Goal: Use online tool/utility: Utilize a website feature to perform a specific function

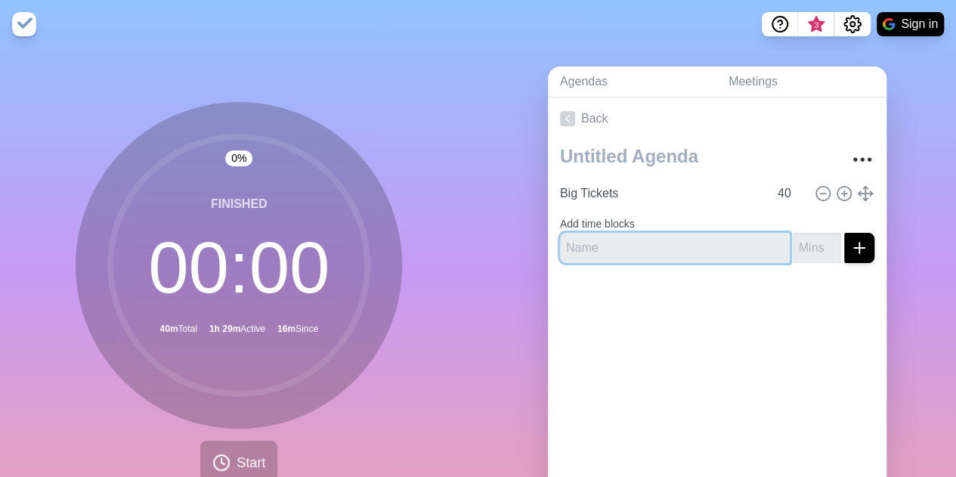
click at [561, 251] on input "text" at bounding box center [675, 248] width 230 height 30
click at [561, 245] on input "number" at bounding box center [817, 248] width 48 height 30
click at [561, 247] on input "Talen" at bounding box center [675, 248] width 230 height 30
type input "Talent"
click at [561, 247] on input "number" at bounding box center [817, 248] width 48 height 30
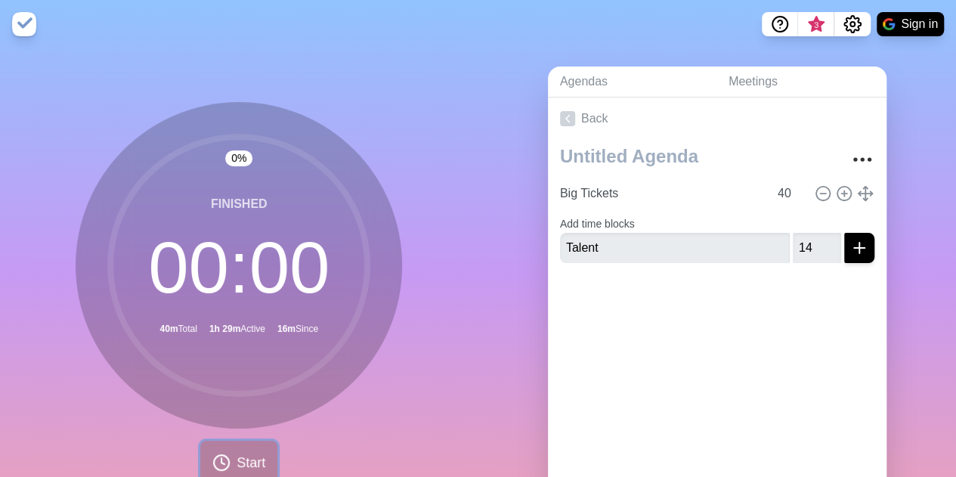
click at [222, 402] on icon at bounding box center [221, 462] width 18 height 18
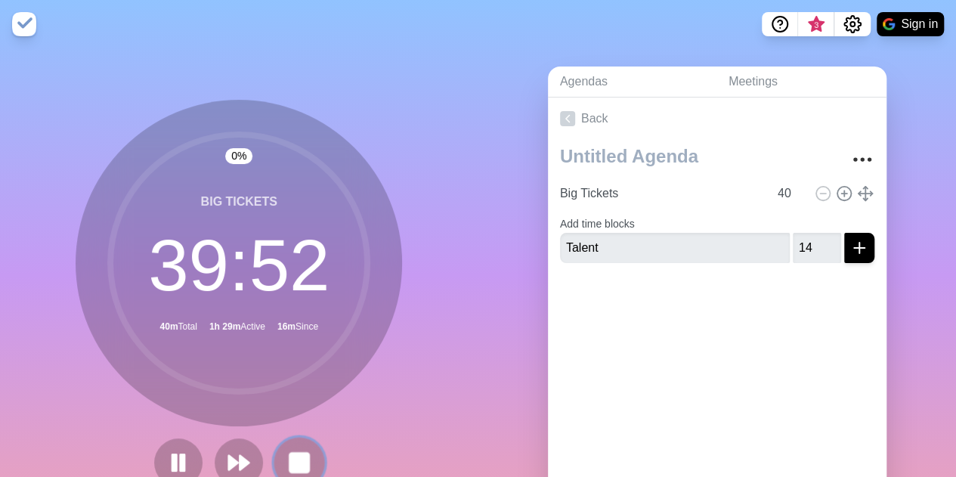
click at [308, 402] on button at bounding box center [299, 462] width 51 height 51
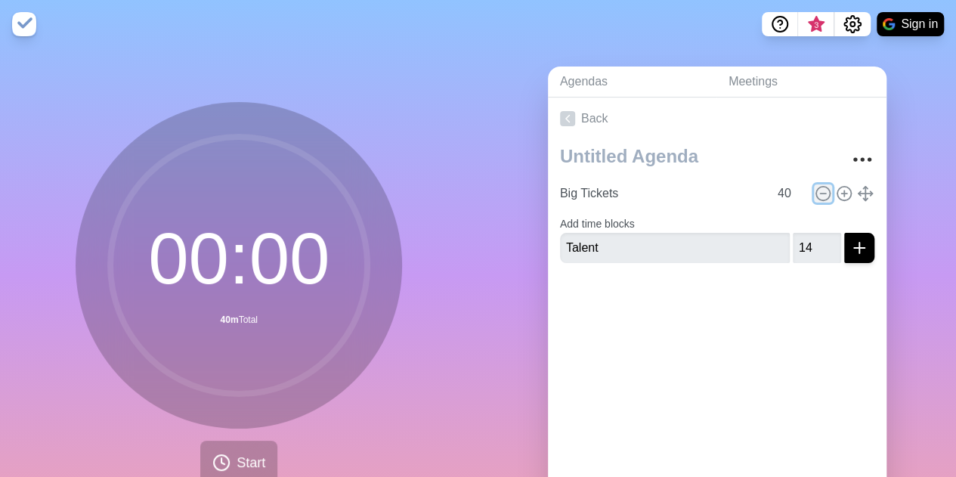
click at [561, 188] on icon at bounding box center [823, 193] width 17 height 17
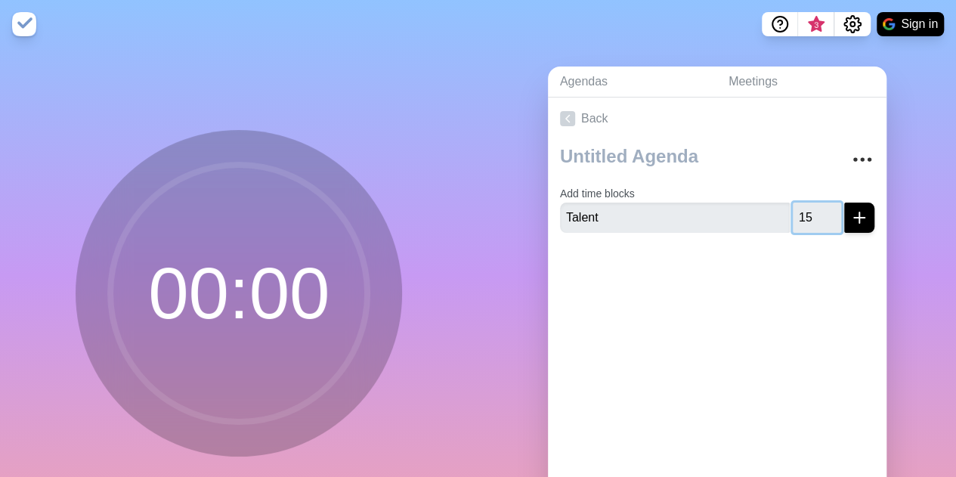
click at [561, 212] on input "15" at bounding box center [817, 218] width 48 height 30
type input "14"
click at [561, 218] on input "14" at bounding box center [817, 218] width 48 height 30
click at [561, 218] on line "submit" at bounding box center [859, 218] width 11 height 0
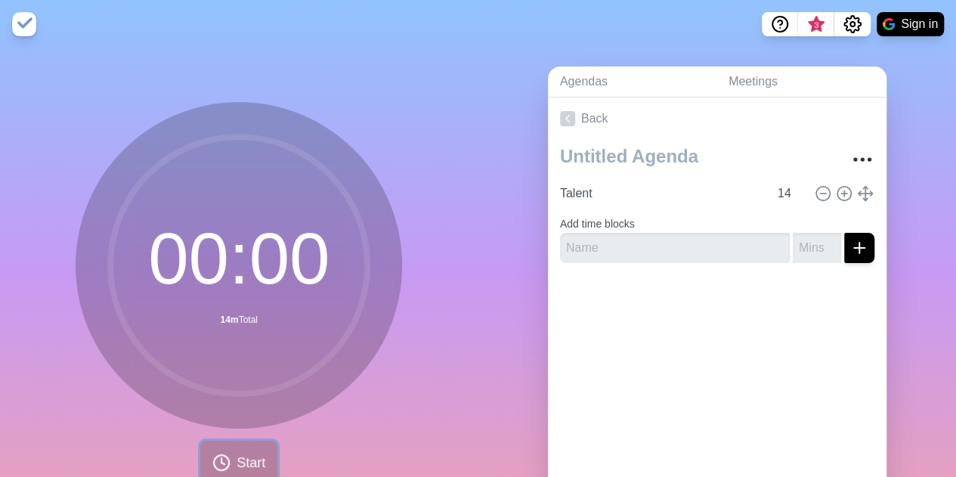
click at [237, 402] on span "Start" at bounding box center [251, 463] width 29 height 20
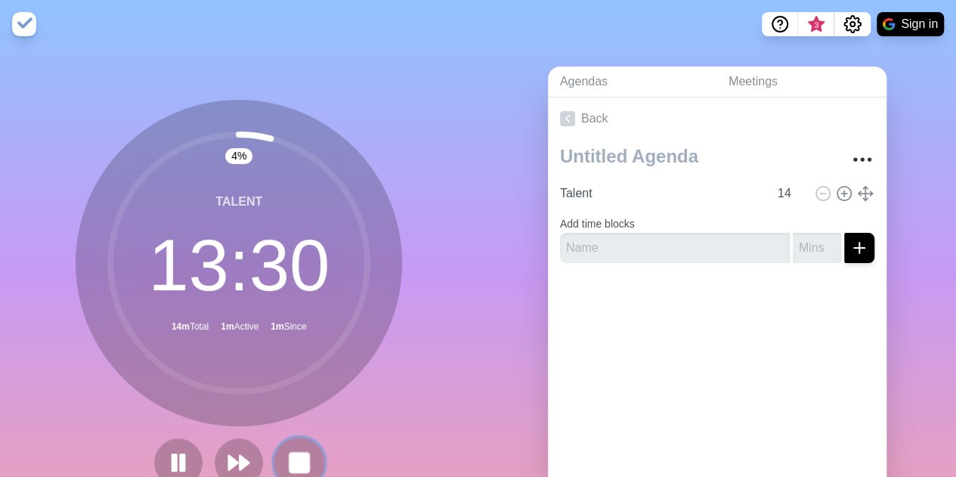
click at [290, 402] on rect at bounding box center [299, 462] width 19 height 19
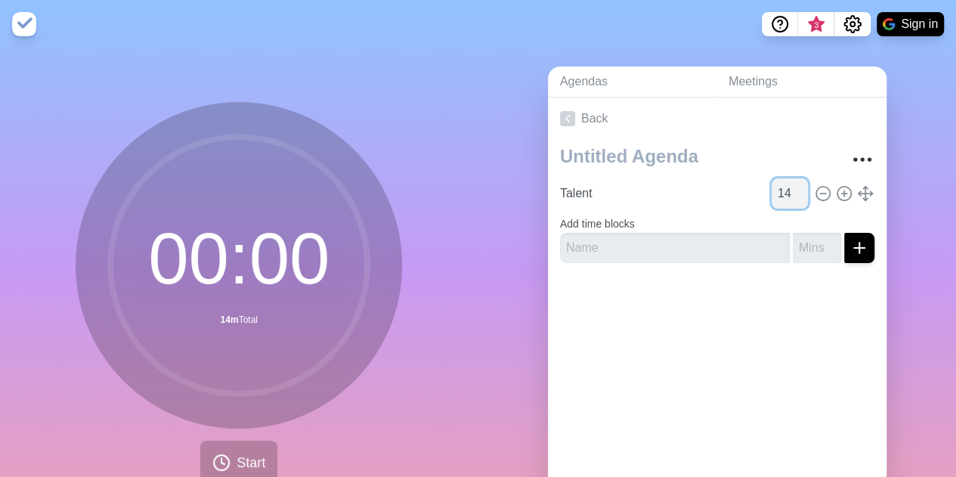
click at [561, 193] on input "14" at bounding box center [790, 193] width 36 height 30
type input "1"
type input "10"
click at [561, 292] on div at bounding box center [717, 305] width 339 height 60
click at [237, 402] on span "Start" at bounding box center [251, 463] width 29 height 20
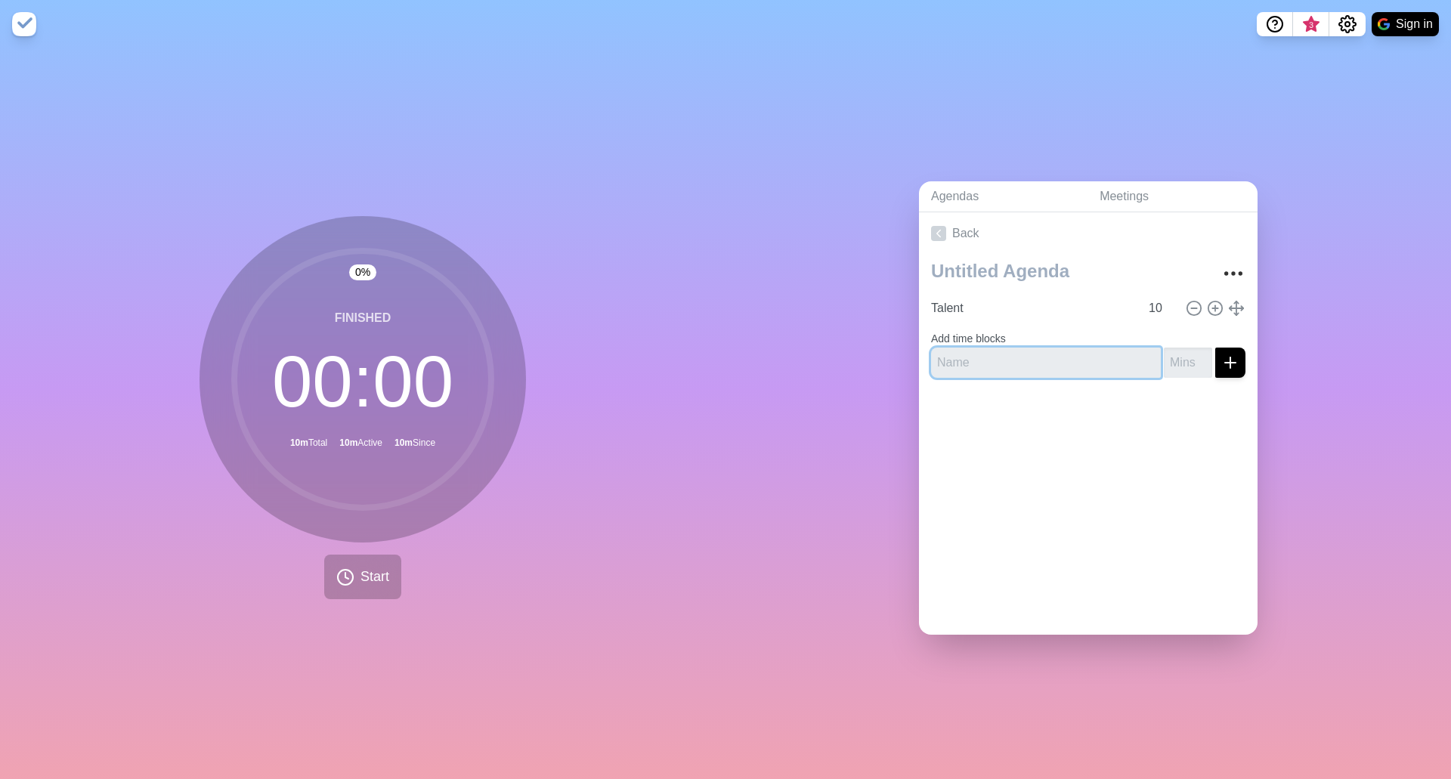
click at [561, 357] on input "text" at bounding box center [1046, 363] width 230 height 30
type input "Performance culture"
click at [561, 354] on input "number" at bounding box center [1188, 363] width 48 height 30
type input "12"
click at [561, 358] on icon "submit" at bounding box center [1230, 363] width 18 height 18
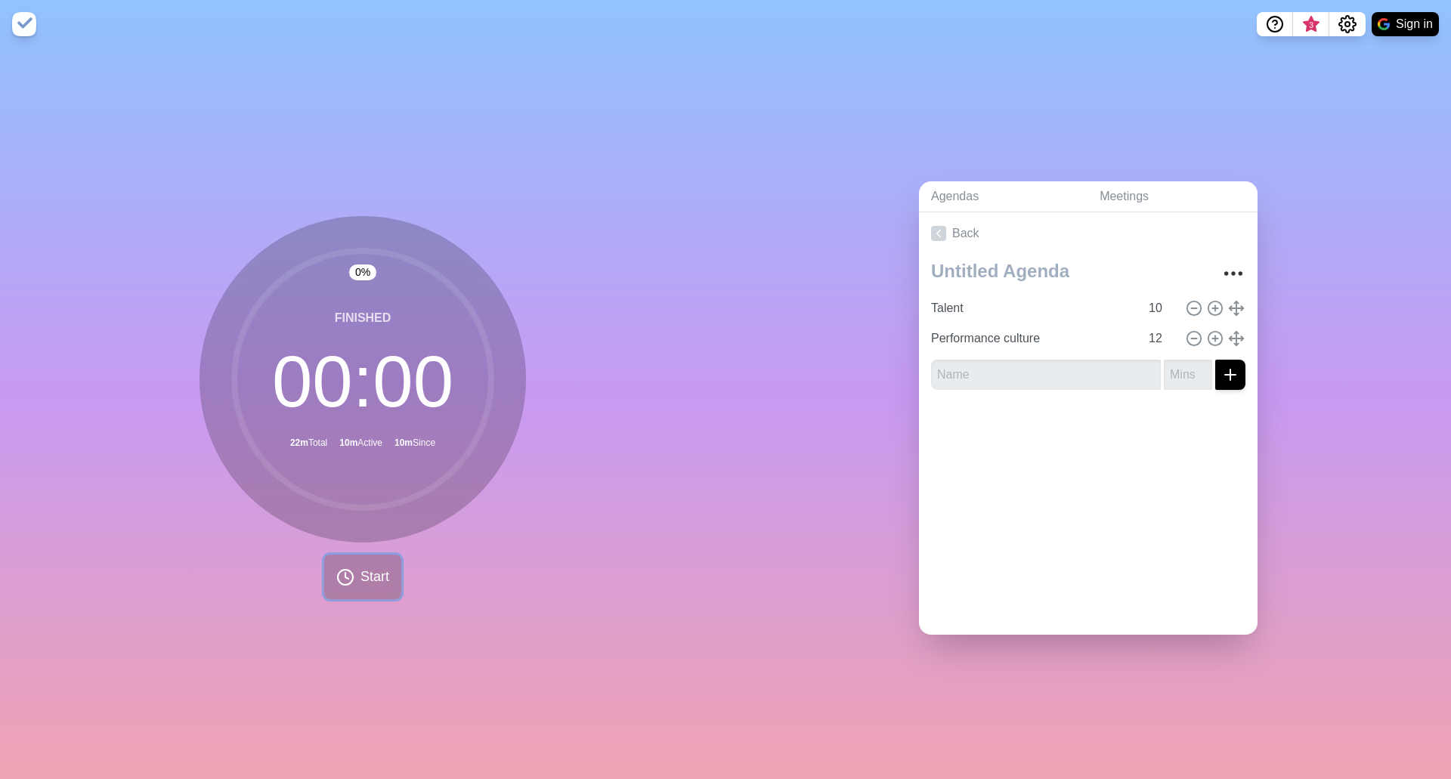
click at [352, 402] on button "Start" at bounding box center [362, 577] width 77 height 45
click at [352, 402] on icon at bounding box center [363, 577] width 24 height 24
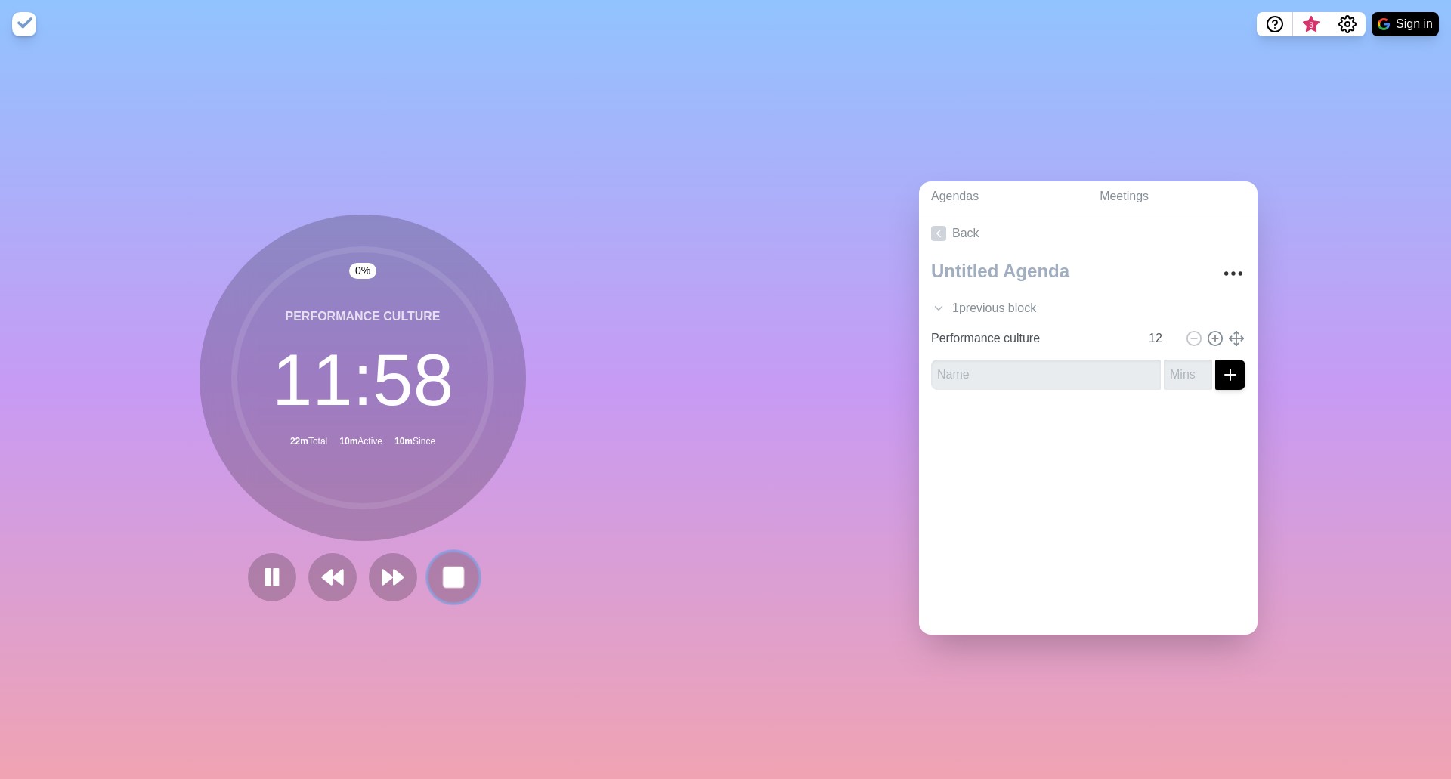
click at [431, 402] on button at bounding box center [453, 577] width 51 height 51
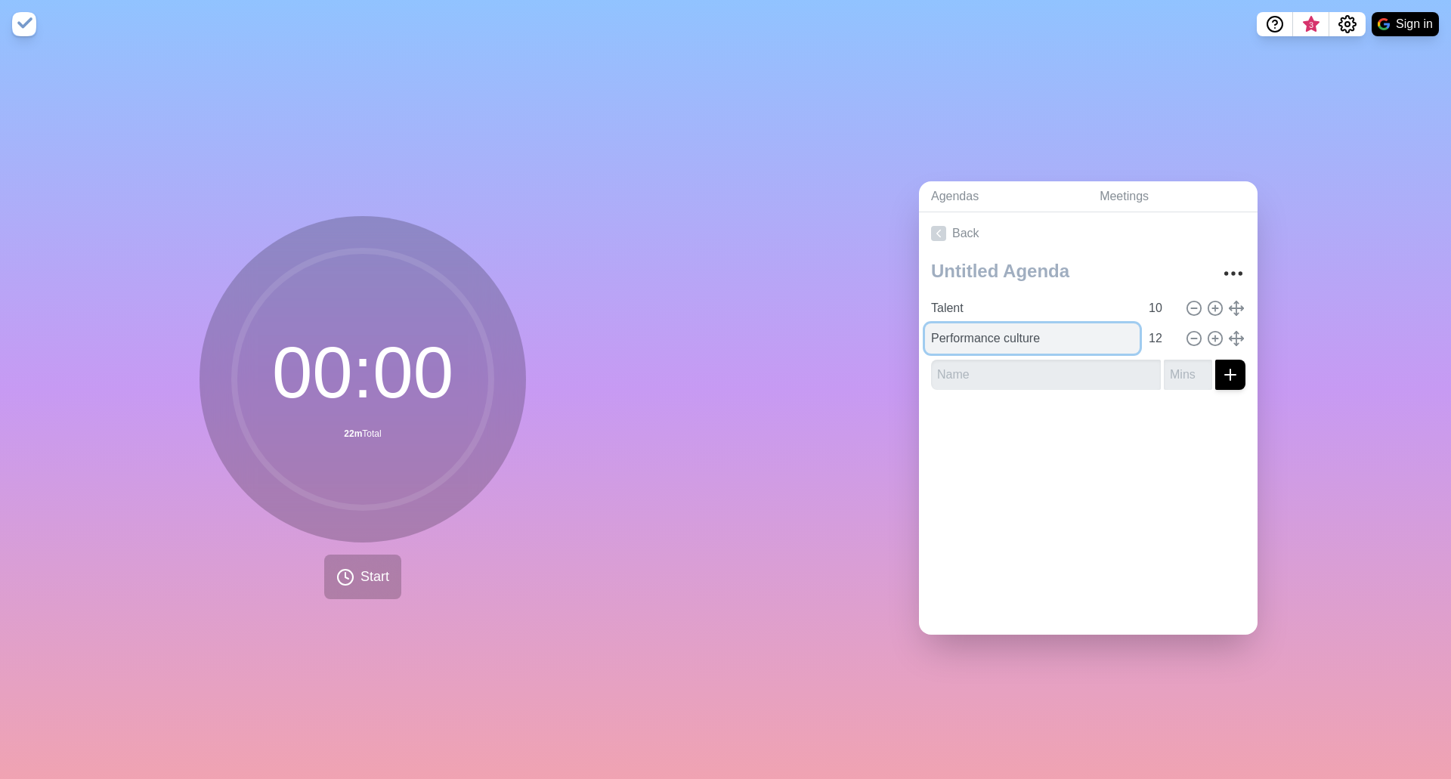
click at [561, 329] on input "Performance culture" at bounding box center [1032, 338] width 215 height 30
click at [561, 300] on icon at bounding box center [1194, 308] width 17 height 17
type input "Performance culture"
type input "12"
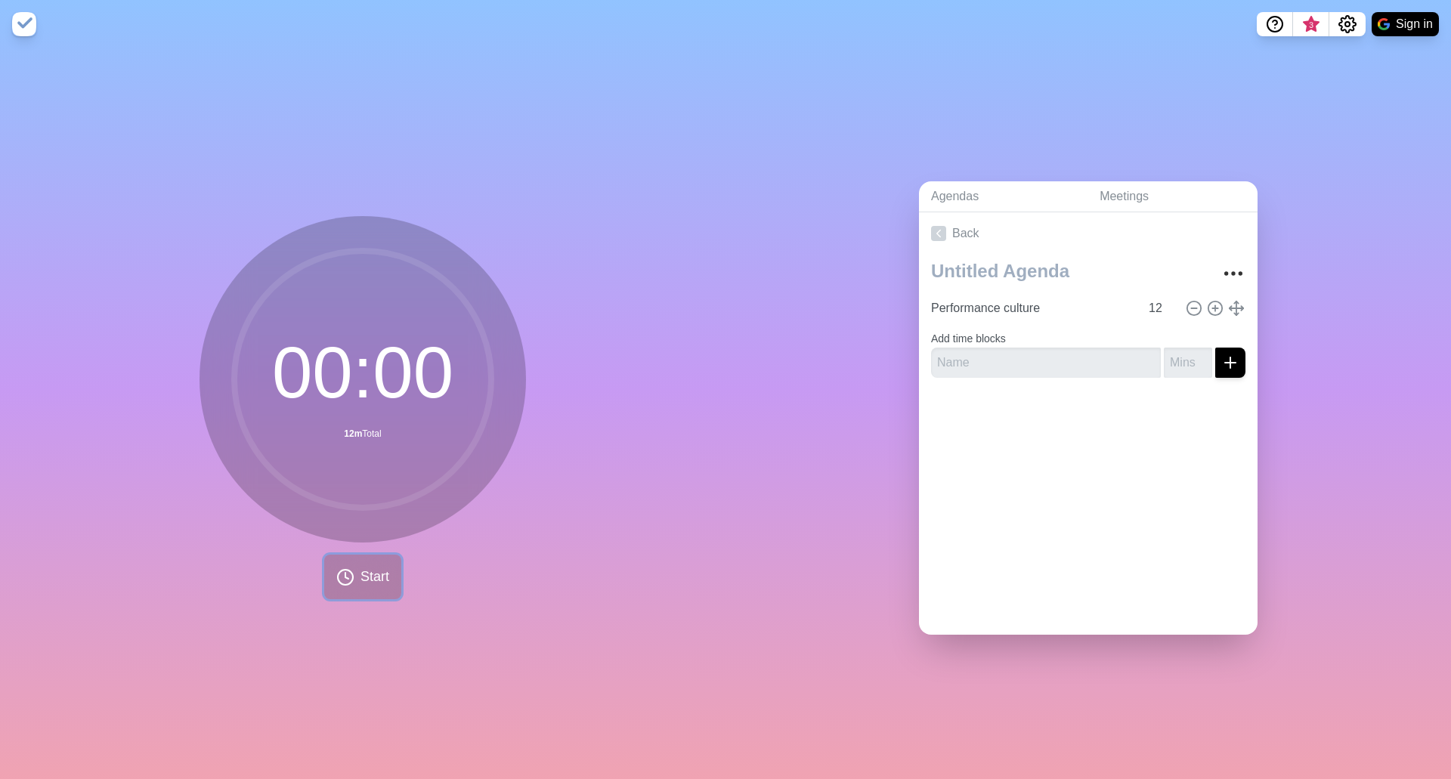
click at [374, 402] on button "Start" at bounding box center [362, 577] width 77 height 45
